Goal: Information Seeking & Learning: Learn about a topic

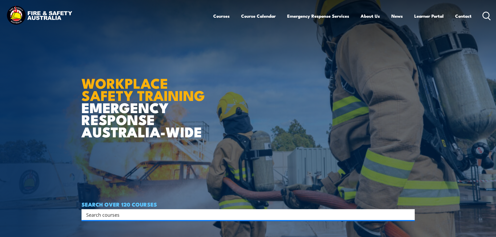
click at [119, 214] on input "Search input" at bounding box center [244, 215] width 317 height 8
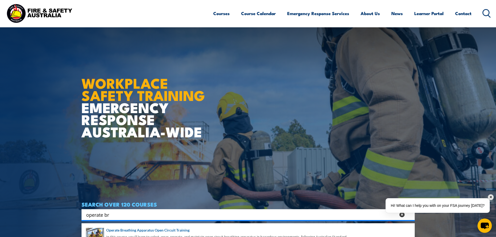
scroll to position [52, 0]
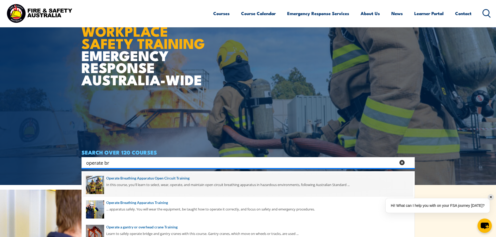
type input "operate br"
click at [164, 180] on span at bounding box center [248, 185] width 330 height 24
click at [163, 176] on span at bounding box center [248, 185] width 330 height 24
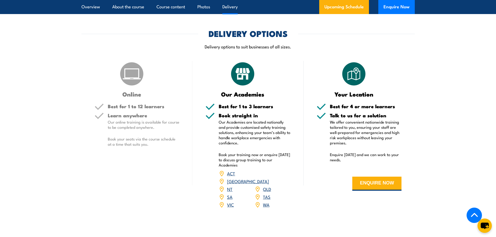
scroll to position [547, 0]
